Goal: Task Accomplishment & Management: Use online tool/utility

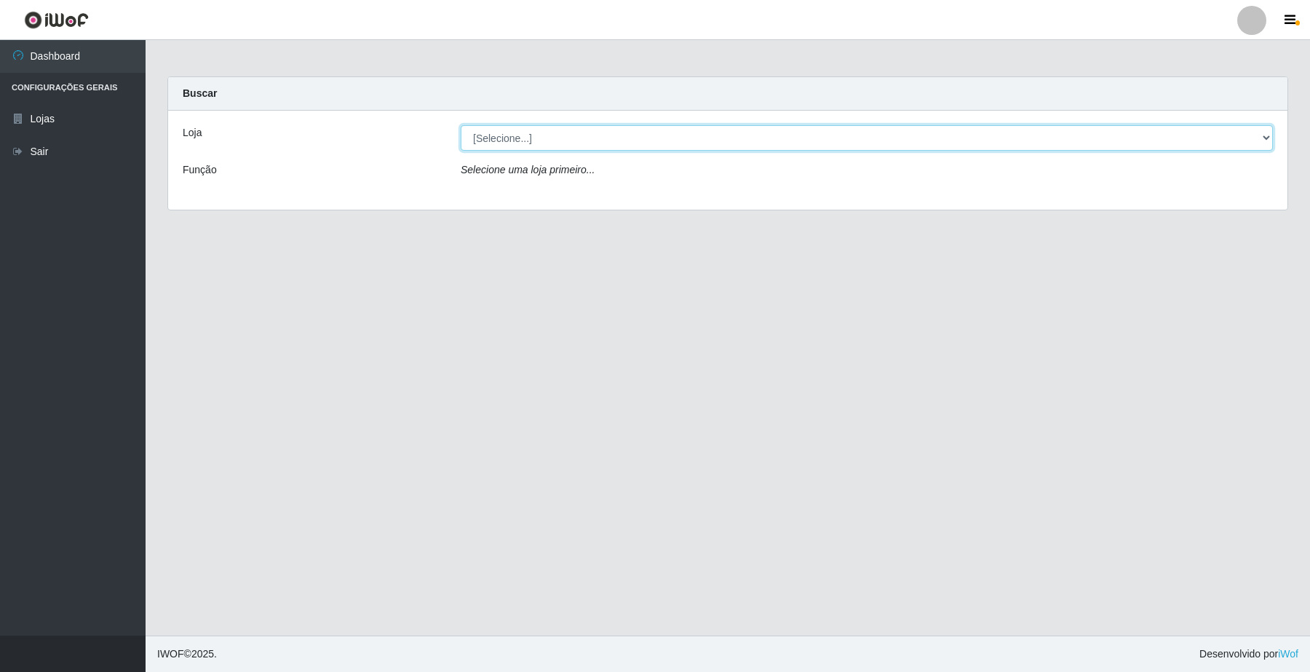
click at [1267, 136] on select "[Selecione...] O Filezão - Centenário" at bounding box center [867, 137] width 812 height 25
select select "203"
click at [461, 125] on select "[Selecione...] O Filezão - Centenário" at bounding box center [867, 137] width 812 height 25
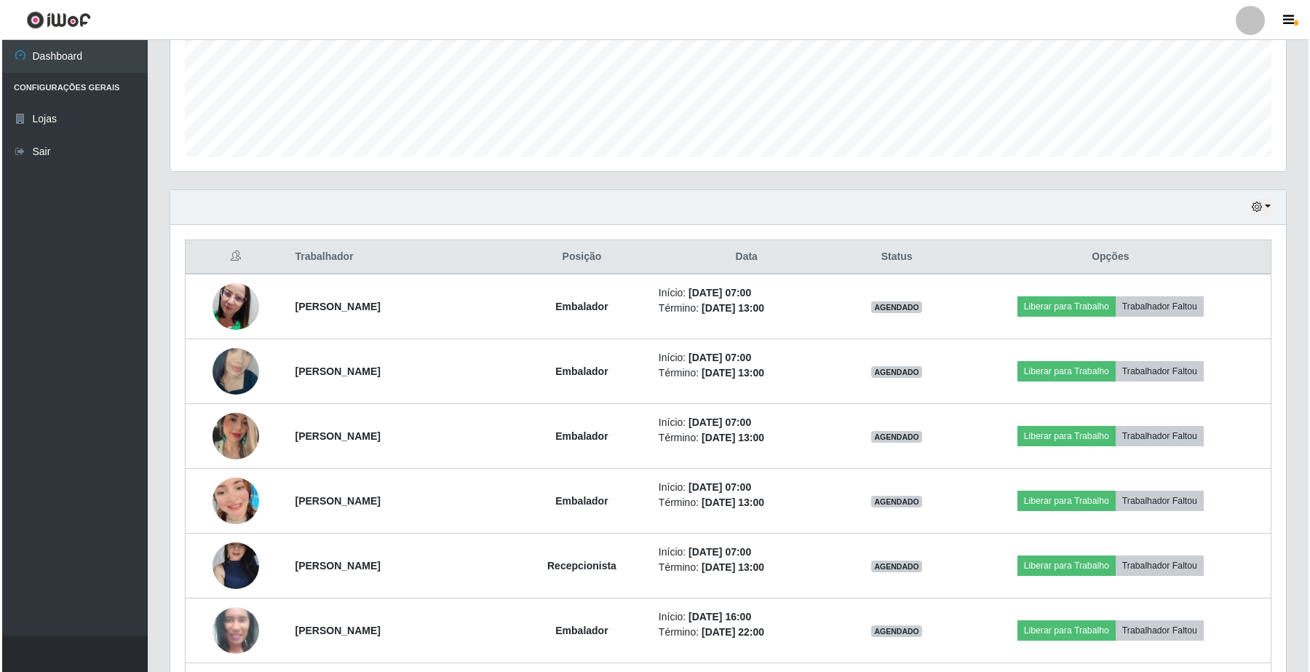
scroll to position [455, 0]
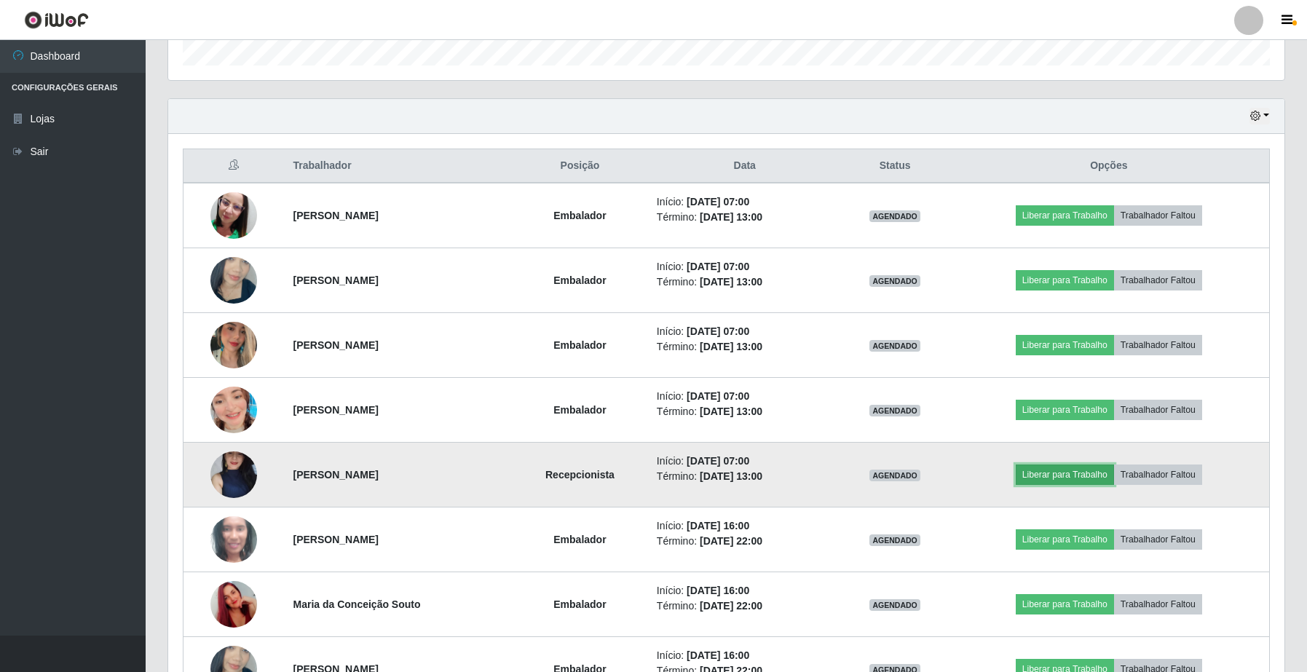
click at [1070, 475] on button "Liberar para Trabalho" at bounding box center [1065, 474] width 98 height 20
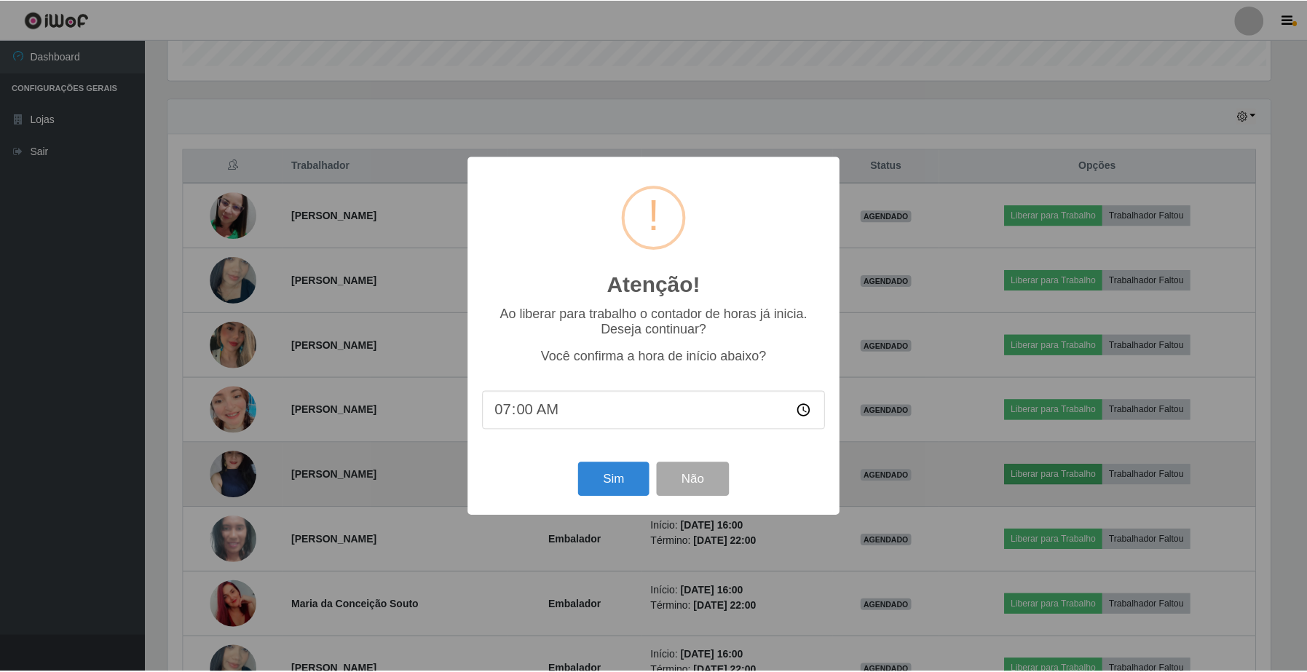
scroll to position [303, 1105]
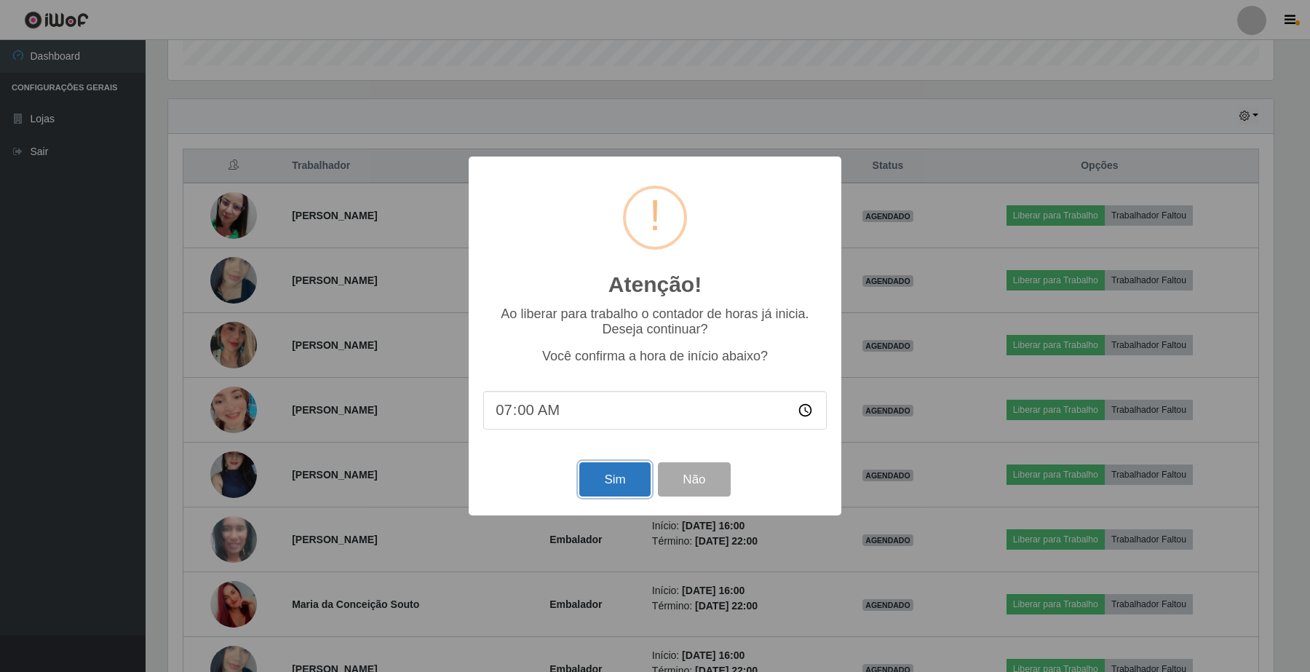
click at [601, 486] on button "Sim" at bounding box center [615, 479] width 71 height 34
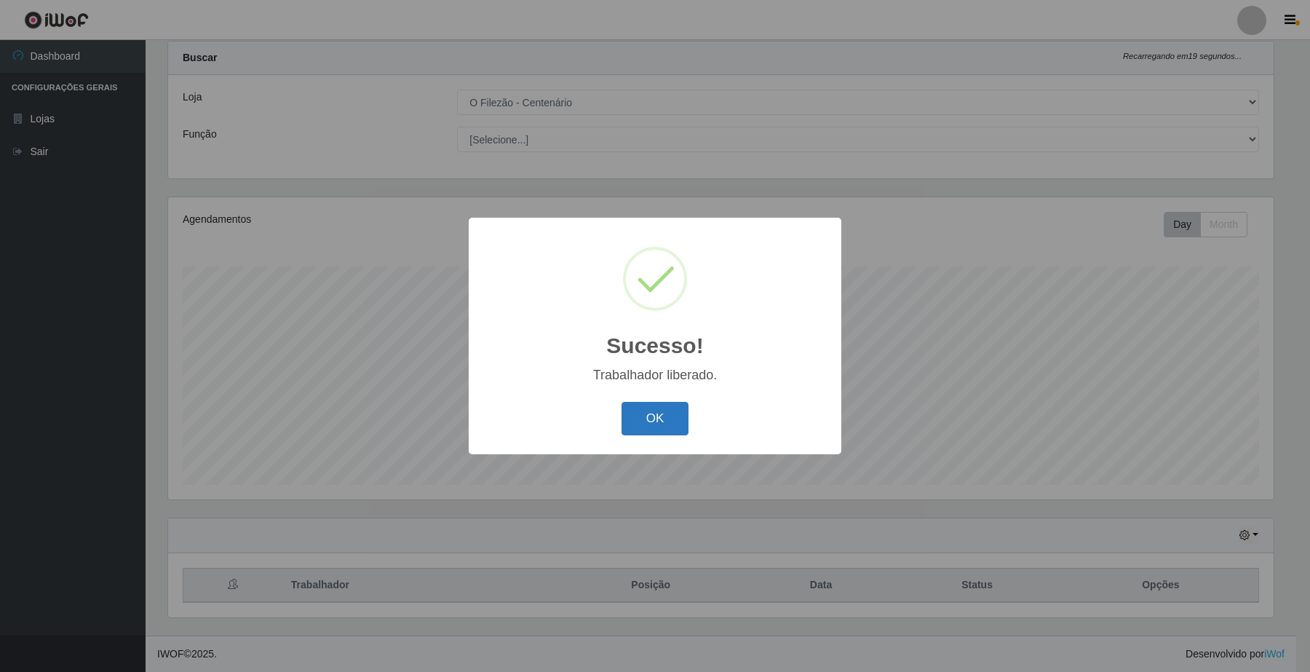
click at [648, 411] on button "OK" at bounding box center [656, 419] width 68 height 34
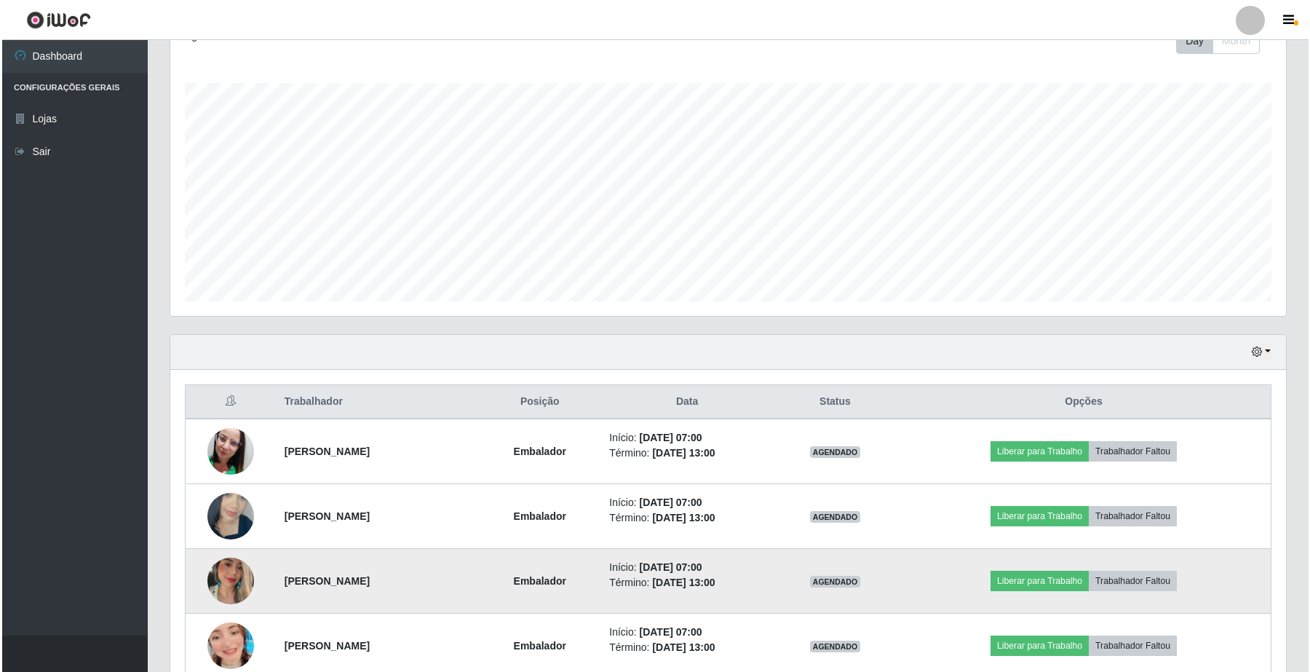
scroll to position [492, 0]
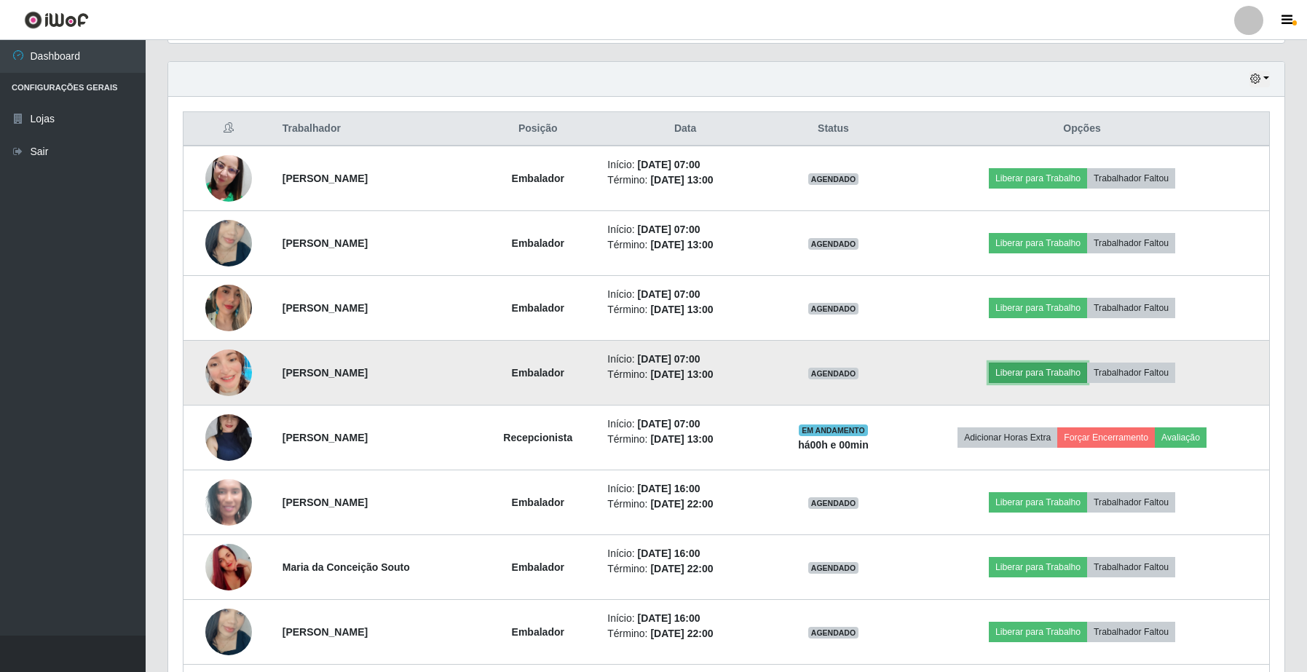
click at [1025, 368] on button "Liberar para Trabalho" at bounding box center [1038, 373] width 98 height 20
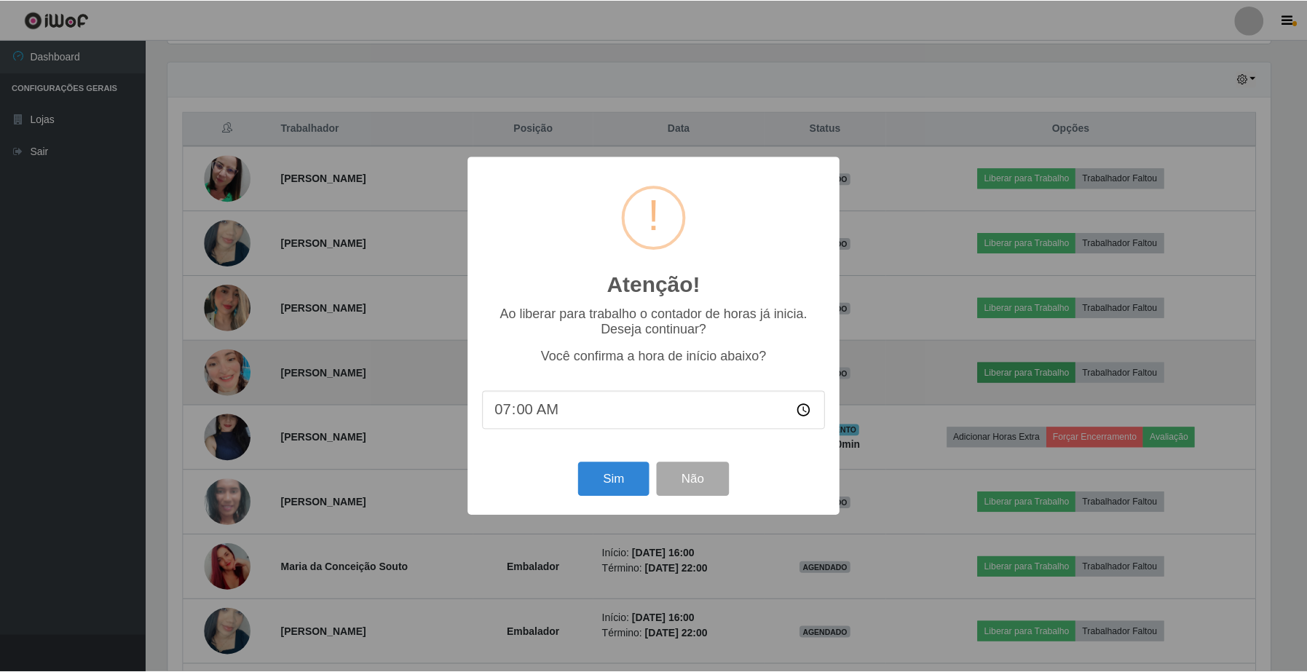
scroll to position [303, 1105]
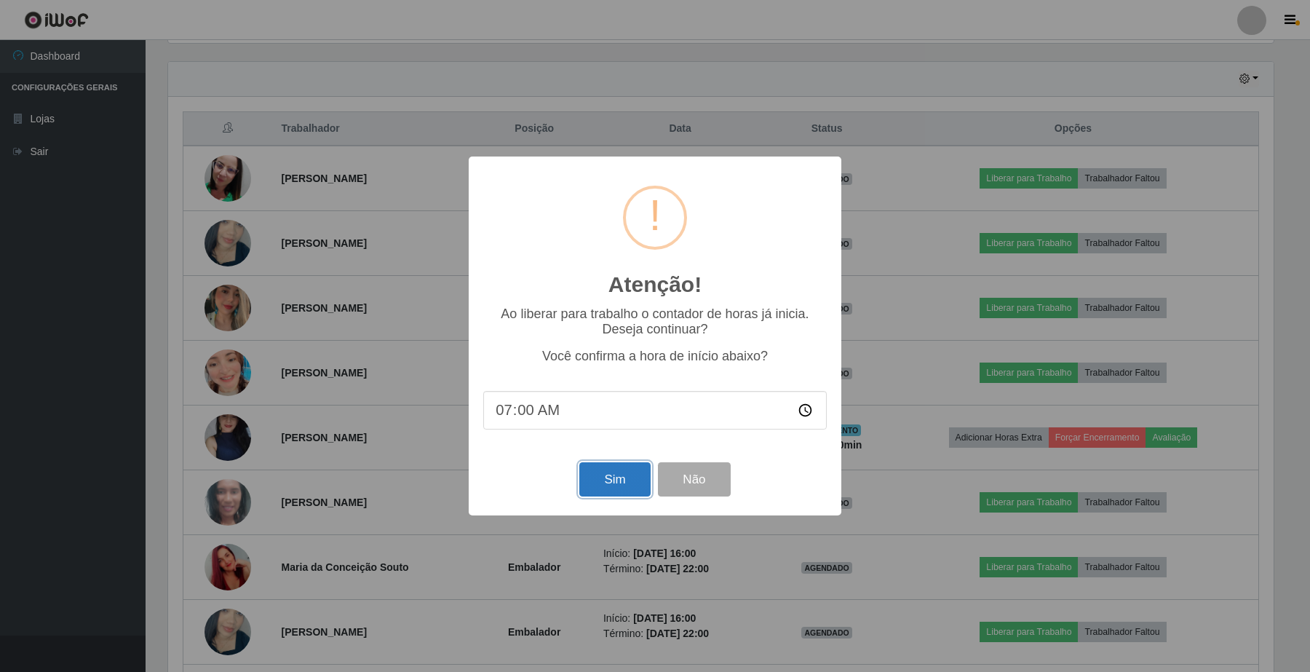
click at [616, 491] on button "Sim" at bounding box center [615, 479] width 71 height 34
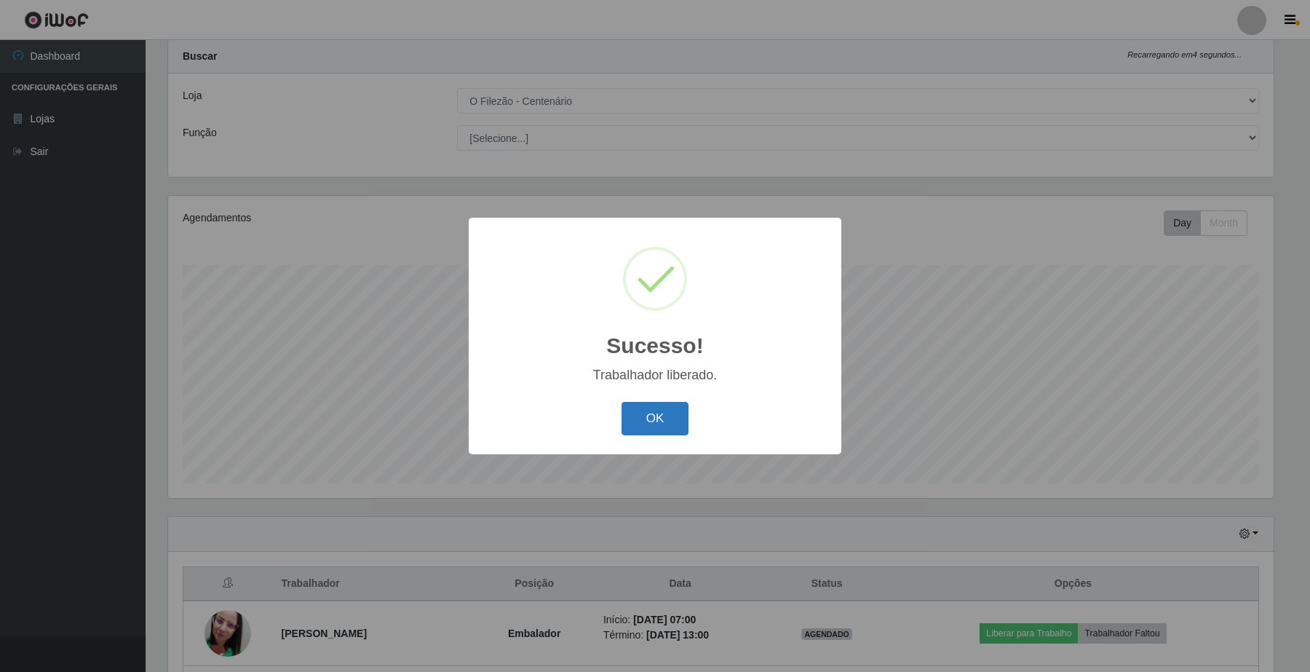
click at [652, 423] on button "OK" at bounding box center [656, 419] width 68 height 34
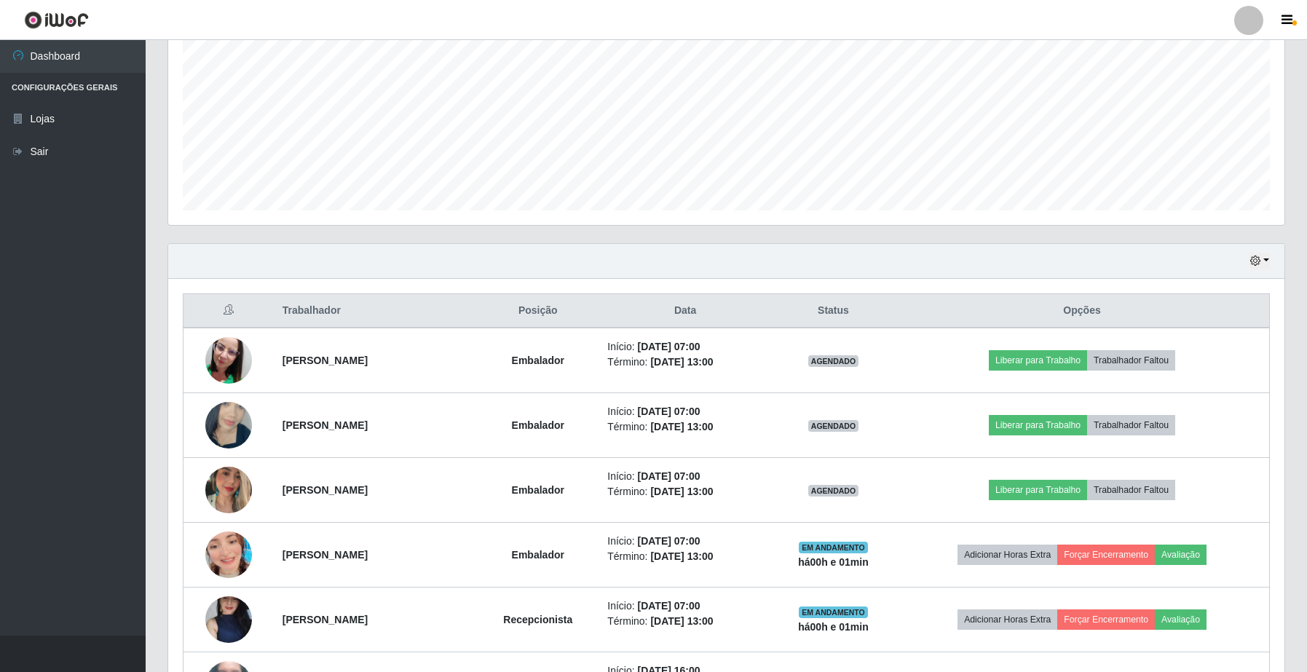
scroll to position [219, 0]
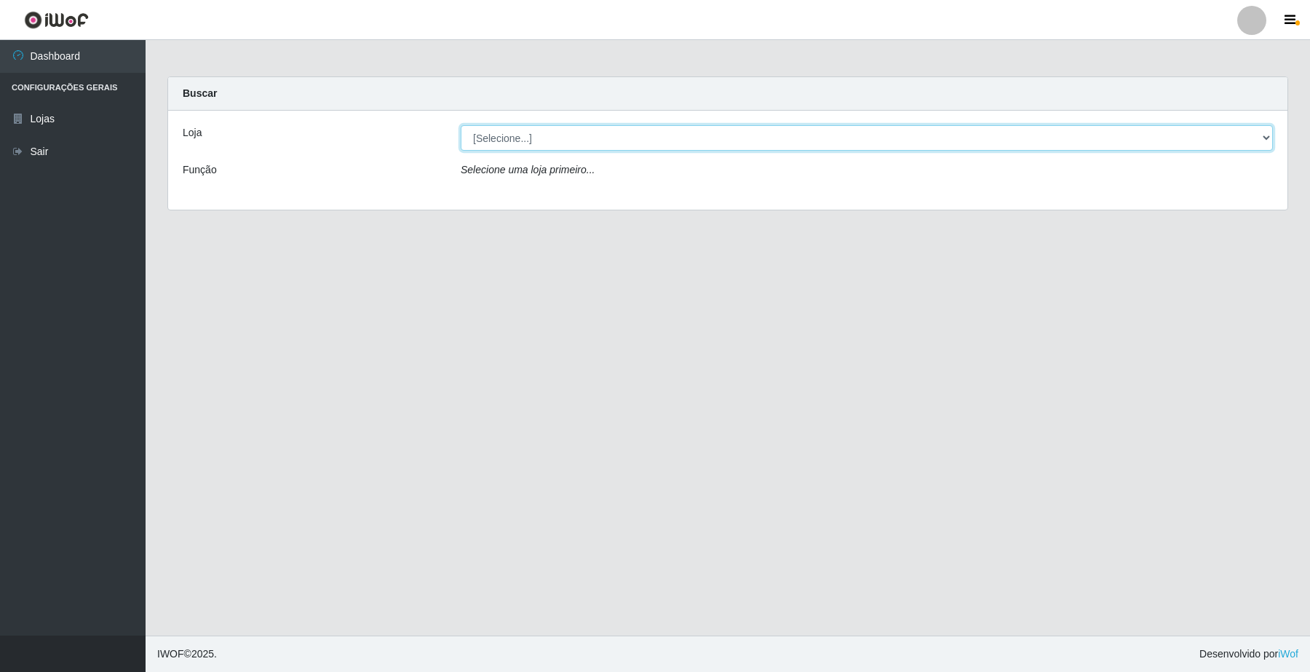
click at [1267, 138] on select "[Selecione...] O Filezão - Centenário" at bounding box center [867, 137] width 812 height 25
select select "203"
click at [461, 125] on select "[Selecione...] O Filezão - Centenário" at bounding box center [867, 137] width 812 height 25
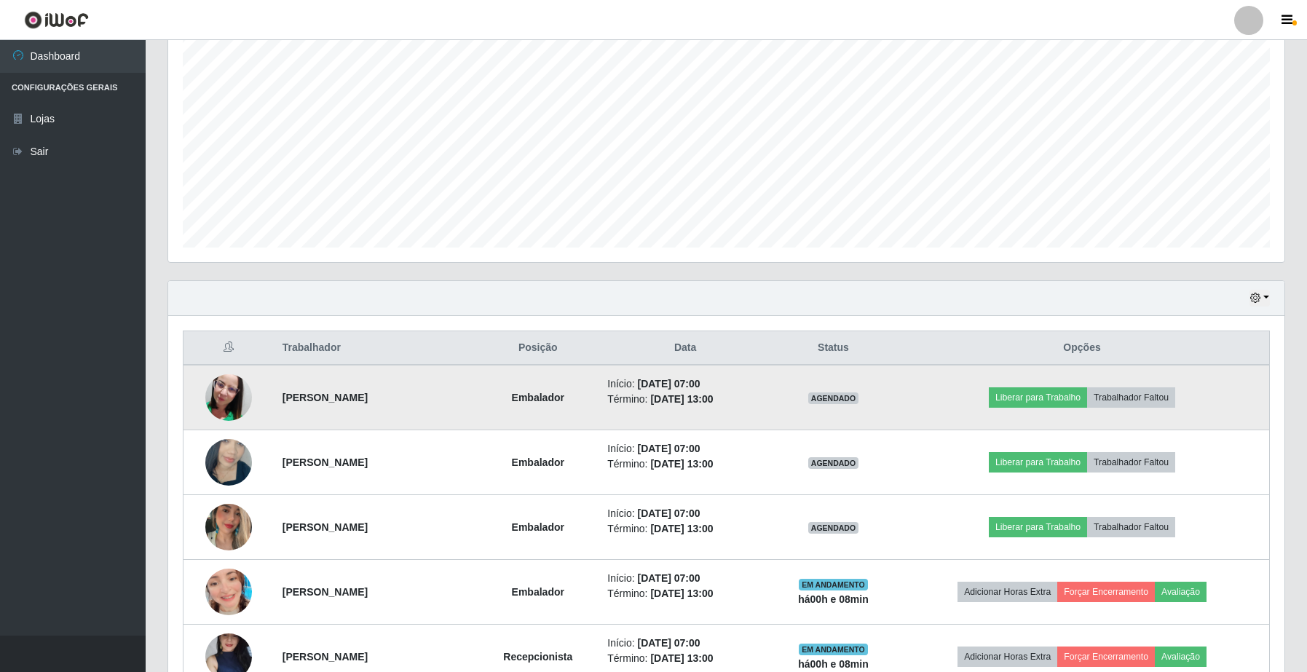
scroll to position [364, 0]
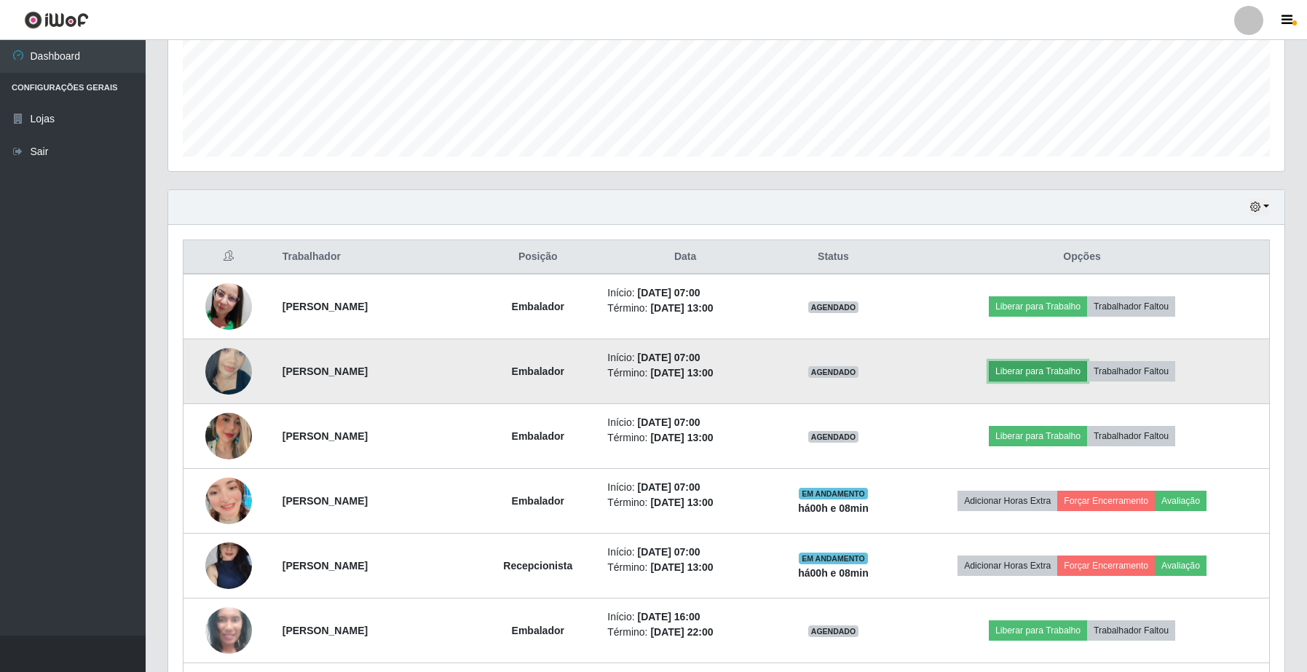
click at [1028, 366] on button "Liberar para Trabalho" at bounding box center [1038, 371] width 98 height 20
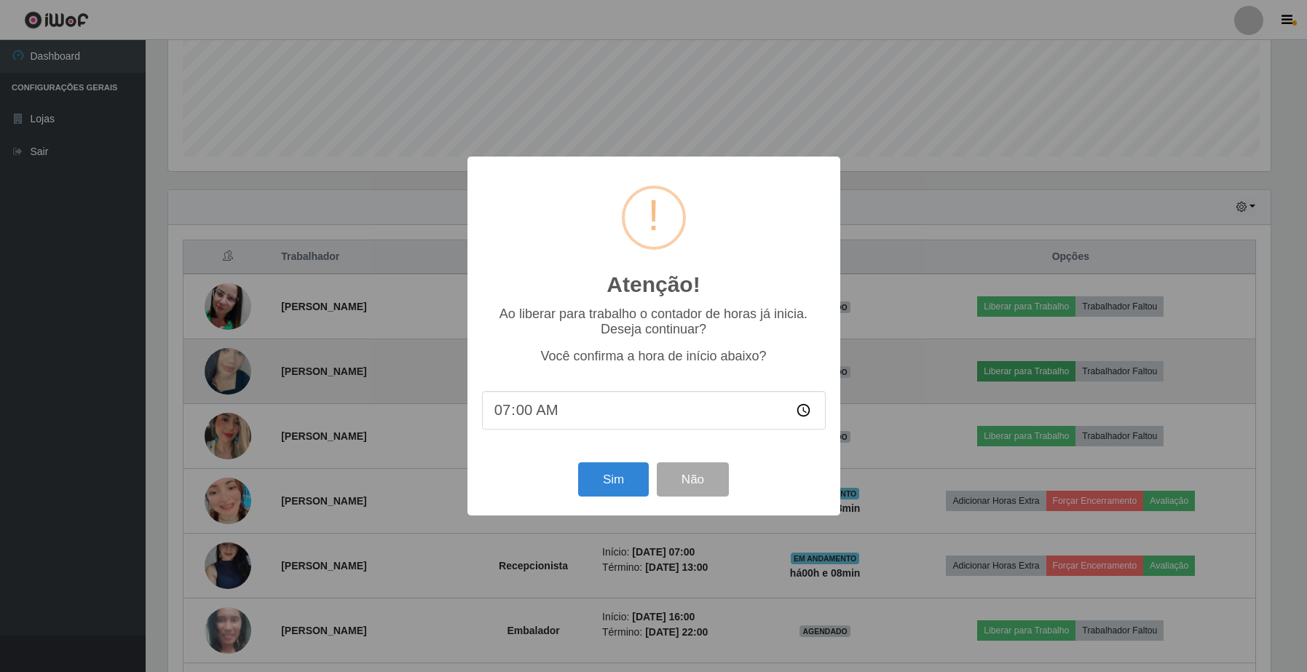
scroll to position [303, 1105]
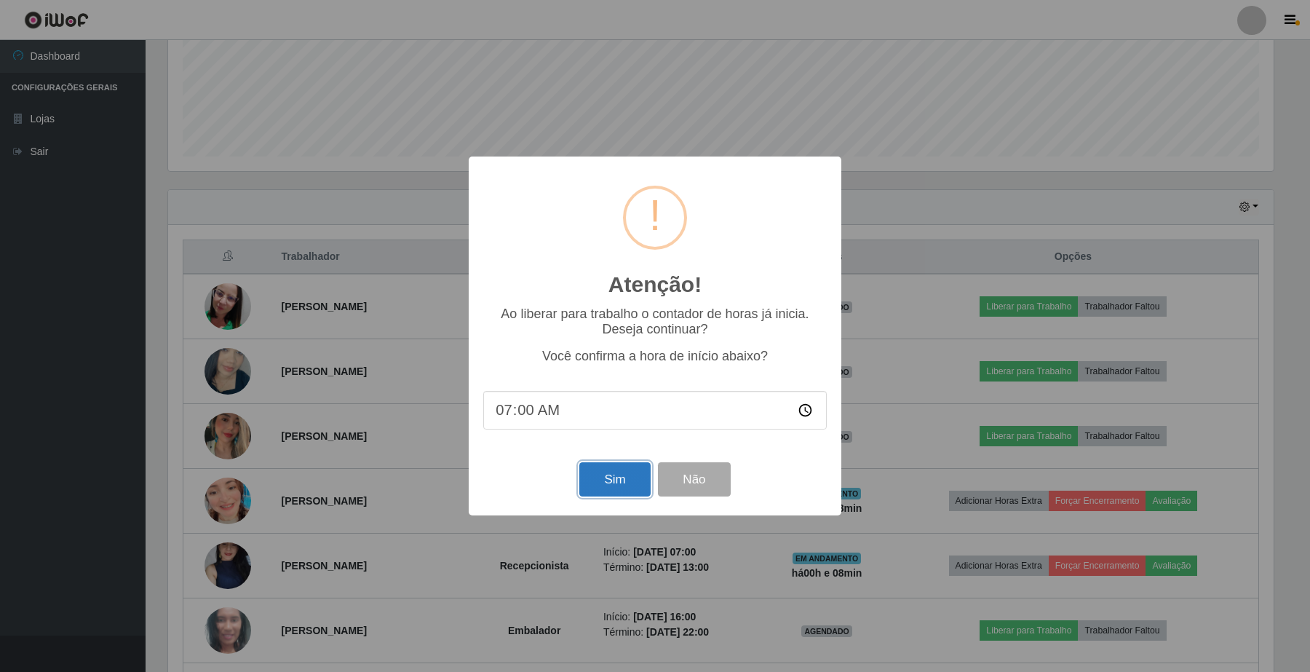
click at [617, 482] on button "Sim" at bounding box center [615, 479] width 71 height 34
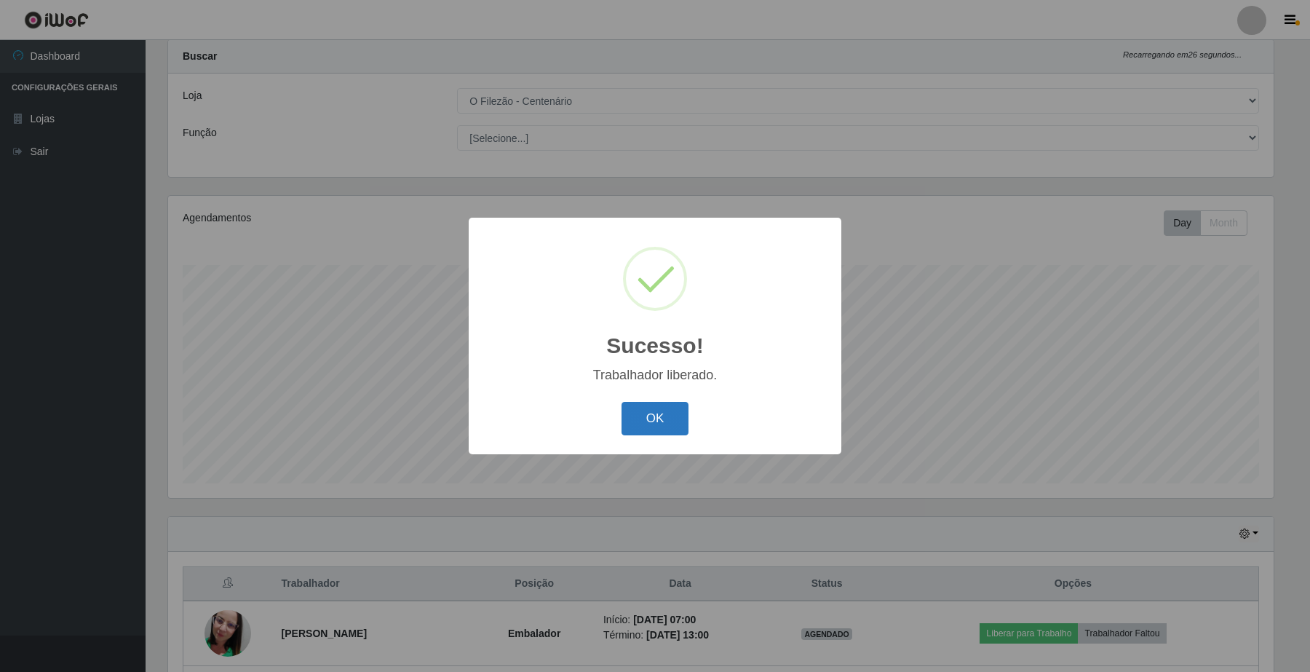
click at [660, 422] on button "OK" at bounding box center [656, 419] width 68 height 34
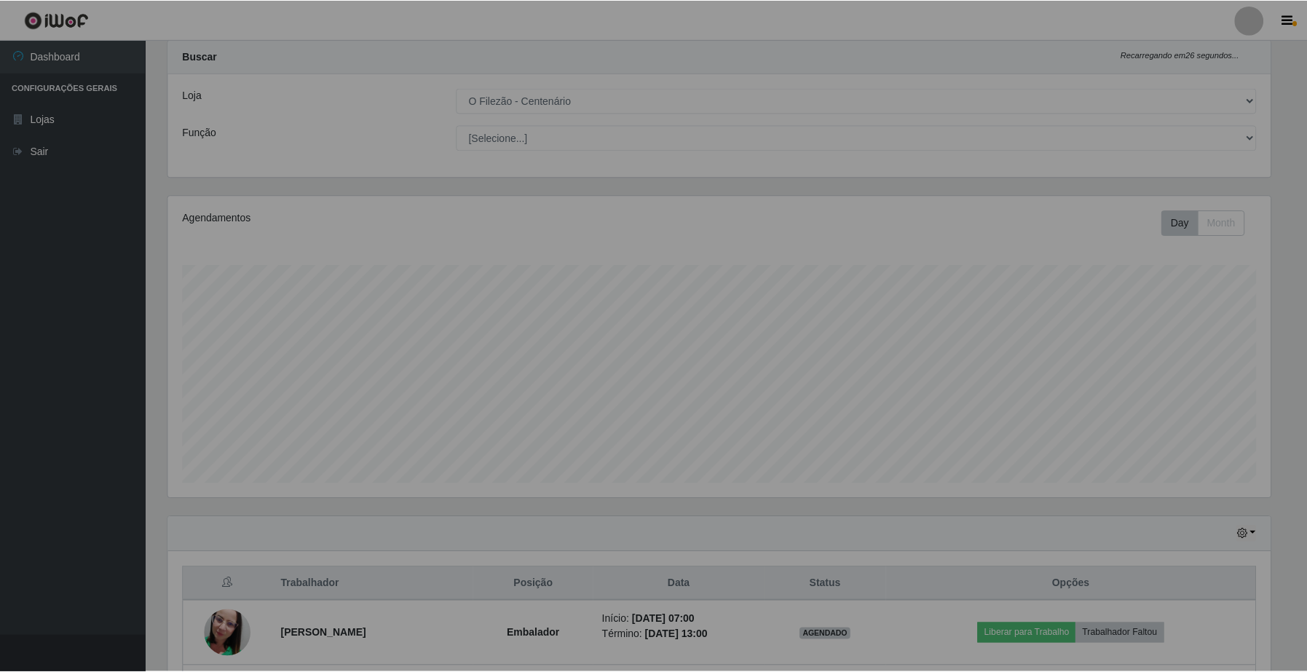
scroll to position [303, 1115]
